Goal: Check status: Check status

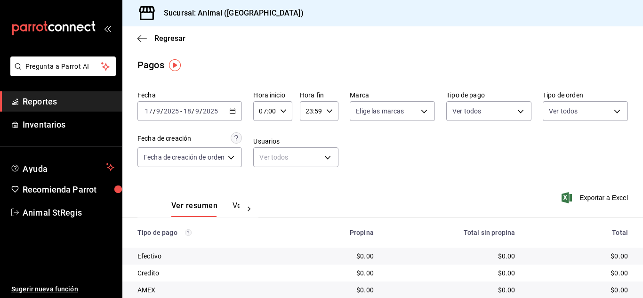
click at [158, 111] on input "9" at bounding box center [158, 111] width 5 height 8
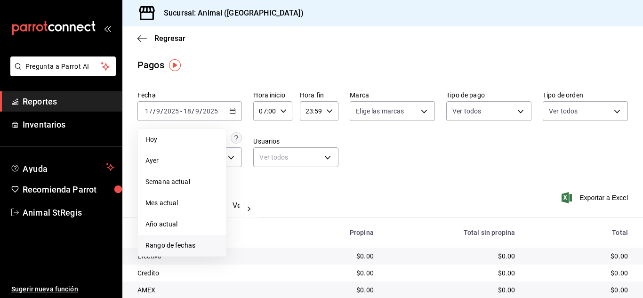
click at [182, 245] on span "Rango de fechas" at bounding box center [182, 246] width 73 height 10
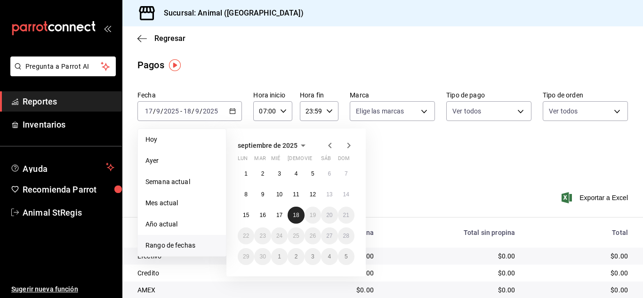
click at [297, 214] on abbr "18" at bounding box center [296, 215] width 6 height 7
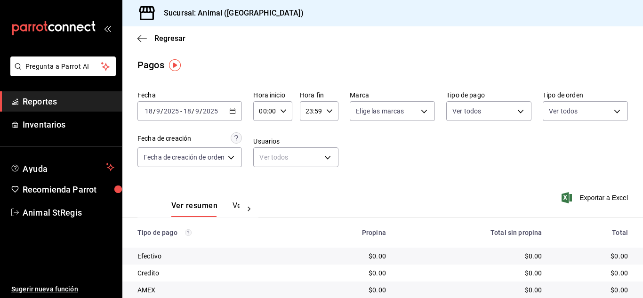
click at [284, 109] on icon "button" at bounding box center [283, 111] width 7 height 7
click at [265, 181] on span "02" at bounding box center [264, 181] width 4 height 8
type input "02:00"
click at [265, 178] on span "06" at bounding box center [264, 177] width 4 height 8
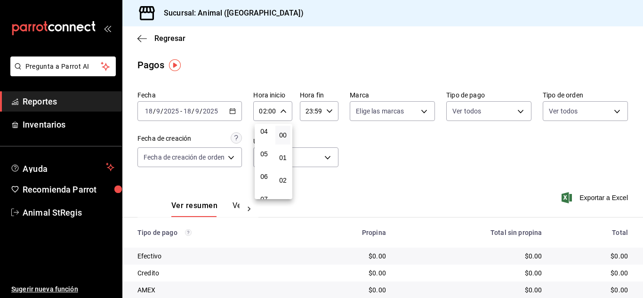
type input "06:00"
click at [382, 163] on div at bounding box center [321, 149] width 643 height 298
click at [456, 169] on div "Fecha [DATE] [DATE] - [DATE] [DATE] Hora inicio 06:00 Hora inicio Hora fin 23:5…" at bounding box center [383, 132] width 491 height 91
click at [456, 168] on div "Fecha [DATE] [DATE] - [DATE] [DATE] Hora inicio 06:00 Hora inicio Hora fin 23:5…" at bounding box center [383, 132] width 491 height 91
click at [487, 161] on div "Fecha [DATE] [DATE] - [DATE] [DATE] Hora inicio 06:00 Hora inicio Hora fin 23:5…" at bounding box center [383, 132] width 491 height 91
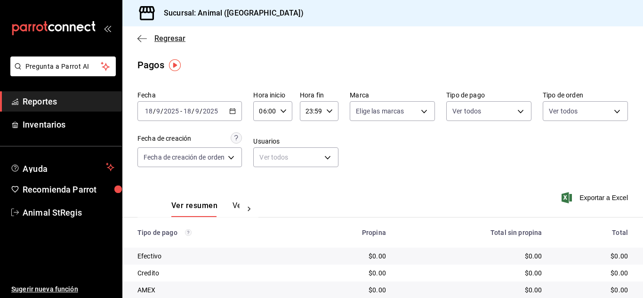
click at [166, 40] on span "Regresar" at bounding box center [170, 38] width 31 height 9
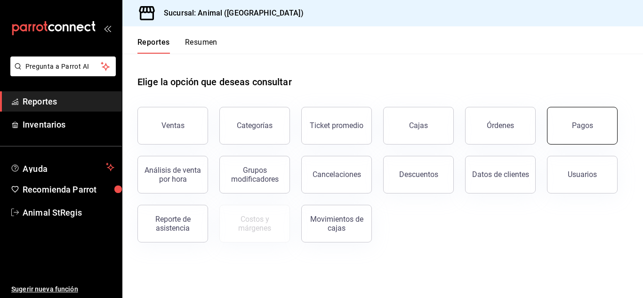
click at [581, 130] on button "Pagos" at bounding box center [582, 126] width 71 height 38
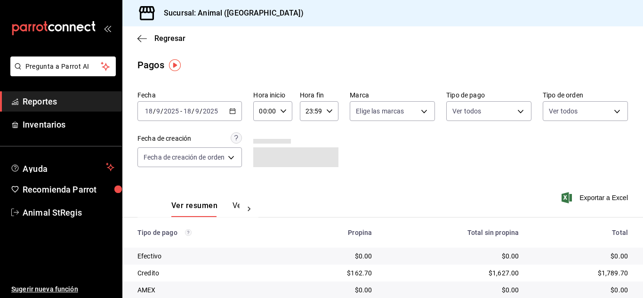
click at [282, 111] on \(Stroke\) "button" at bounding box center [284, 110] width 6 height 3
click at [264, 182] on span "02" at bounding box center [264, 181] width 4 height 8
type input "02:00"
click at [263, 192] on span "06" at bounding box center [264, 196] width 4 height 8
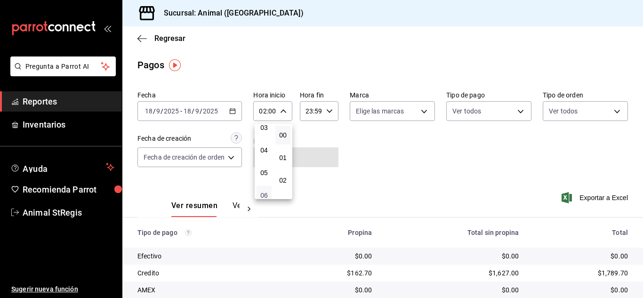
type input "06:00"
click at [379, 178] on div at bounding box center [321, 149] width 643 height 298
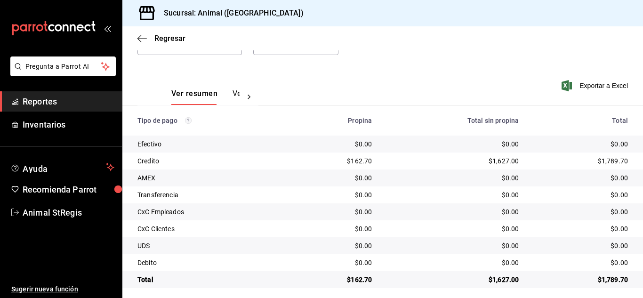
scroll to position [118, 0]
